Goal: Understand process/instructions

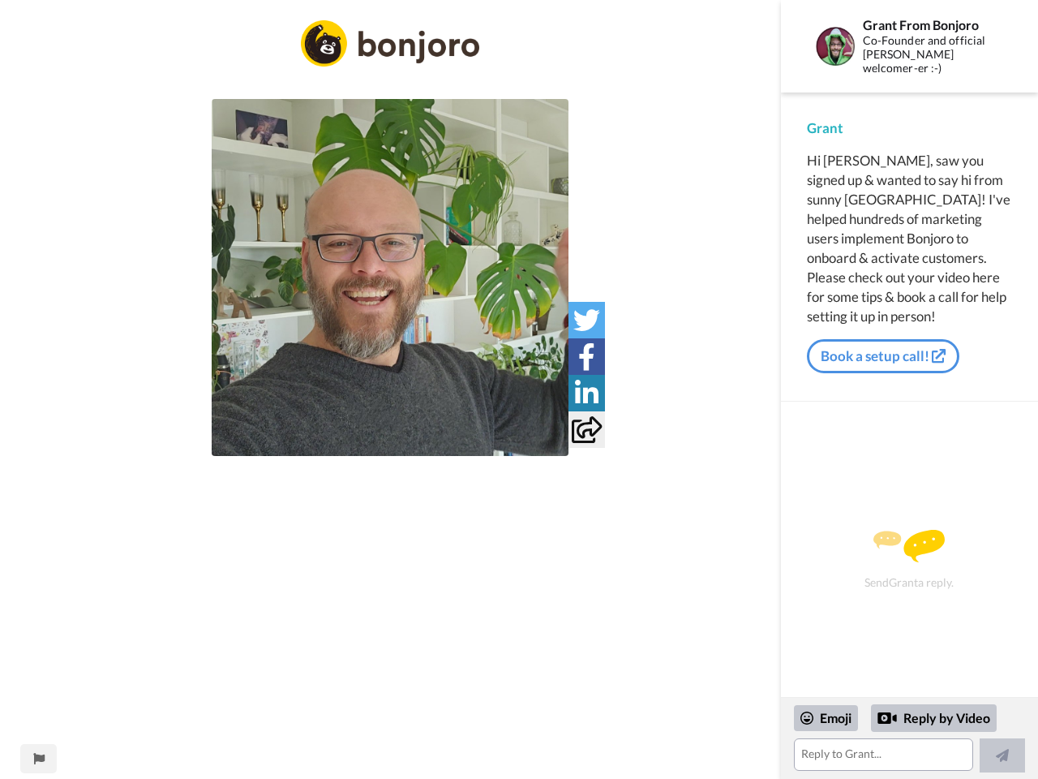
click at [390, 277] on img at bounding box center [390, 277] width 357 height 357
click at [587, 320] on icon at bounding box center [587, 320] width 27 height 27
click at [587, 356] on icon at bounding box center [586, 356] width 17 height 27
click at [587, 393] on icon at bounding box center [587, 393] width 24 height 27
click at [587, 429] on icon at bounding box center [587, 429] width 30 height 27
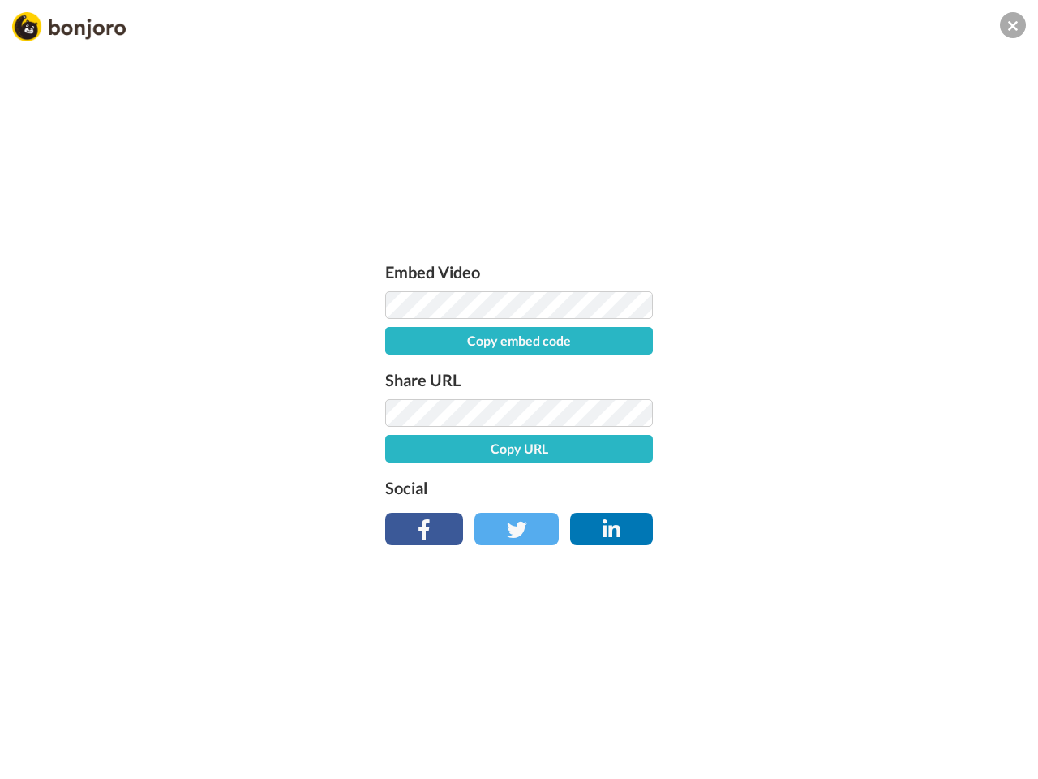
click at [38, 759] on div "Embed Video Copy embed code Share URL Copy URL Social" at bounding box center [519, 477] width 1038 height 779
click at [909, 738] on div "Embed Video Copy embed code Share URL Copy URL Social" at bounding box center [519, 477] width 1038 height 779
click at [827, 718] on div "Embed Video Copy embed code Share URL Copy URL Social" at bounding box center [519, 477] width 1038 height 779
click at [935, 718] on div "Embed Video Copy embed code Share URL Copy URL Social" at bounding box center [519, 477] width 1038 height 779
click at [1003, 755] on div "Embed Video Copy embed code Share URL Copy URL Social" at bounding box center [519, 477] width 1038 height 779
